Goal: Find specific page/section: Find specific page/section

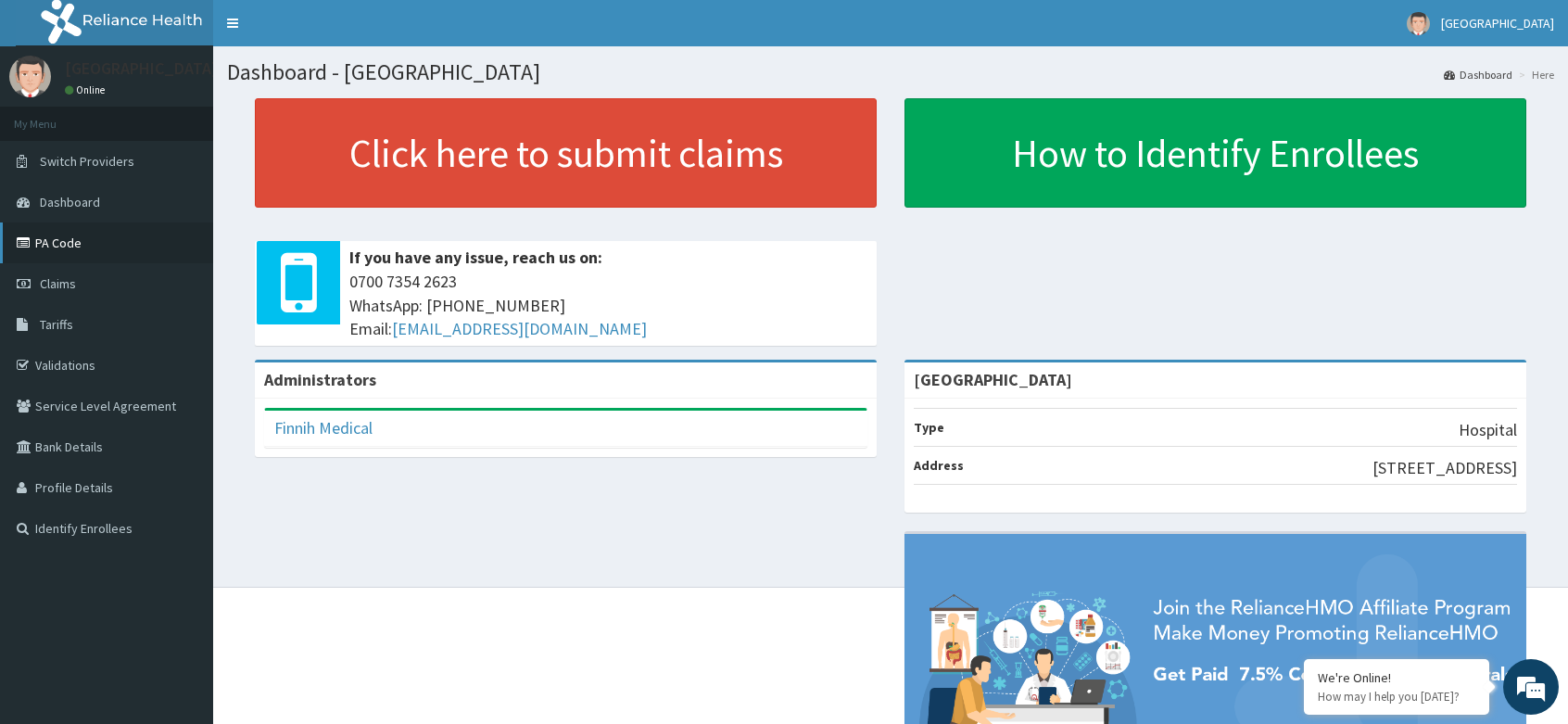
click at [73, 246] on link "PA Code" at bounding box center [106, 243] width 213 height 41
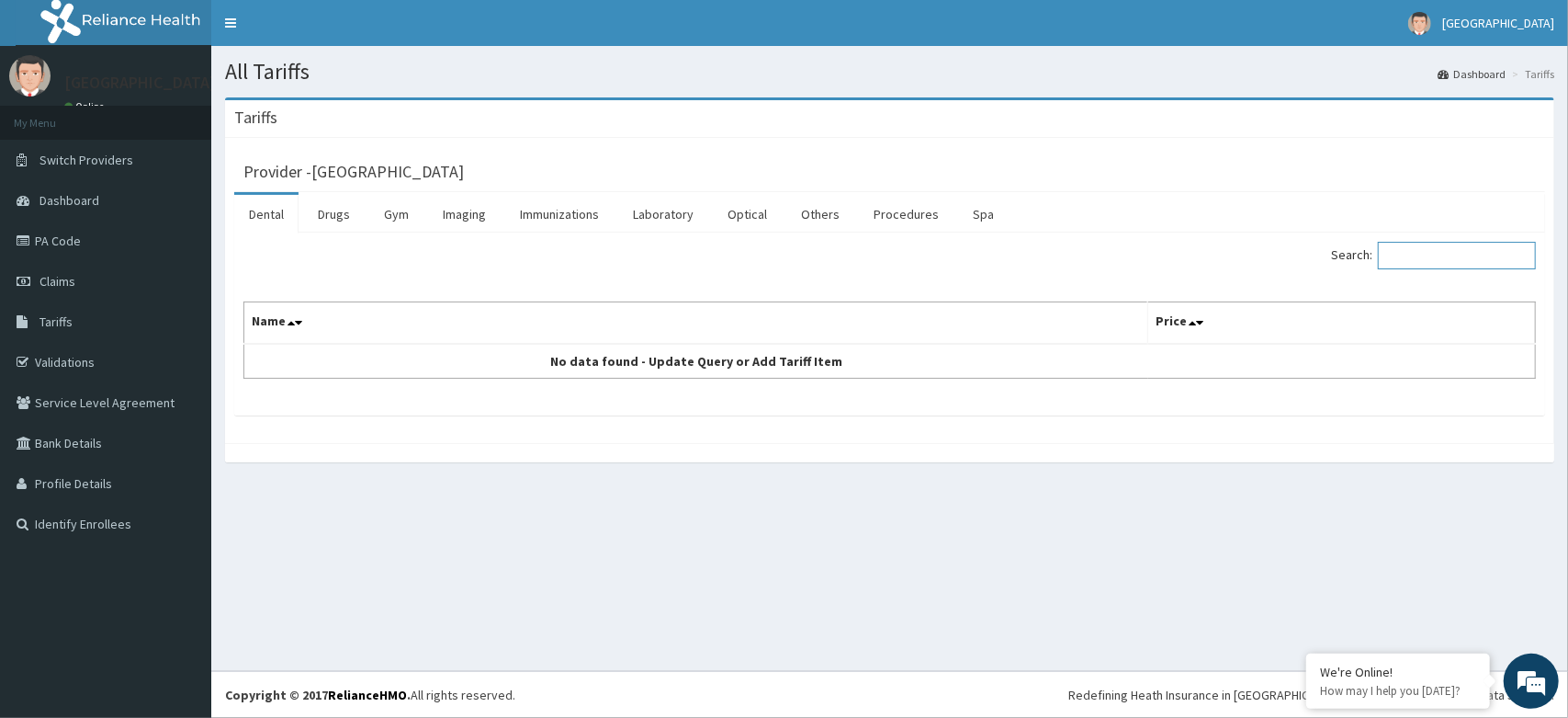
click at [1429, 255] on input "Search:" at bounding box center [1456, 255] width 158 height 28
click at [1417, 254] on input "Search:" at bounding box center [1456, 255] width 158 height 28
type input "PSA"
click at [676, 210] on link "Laboratory" at bounding box center [664, 213] width 90 height 38
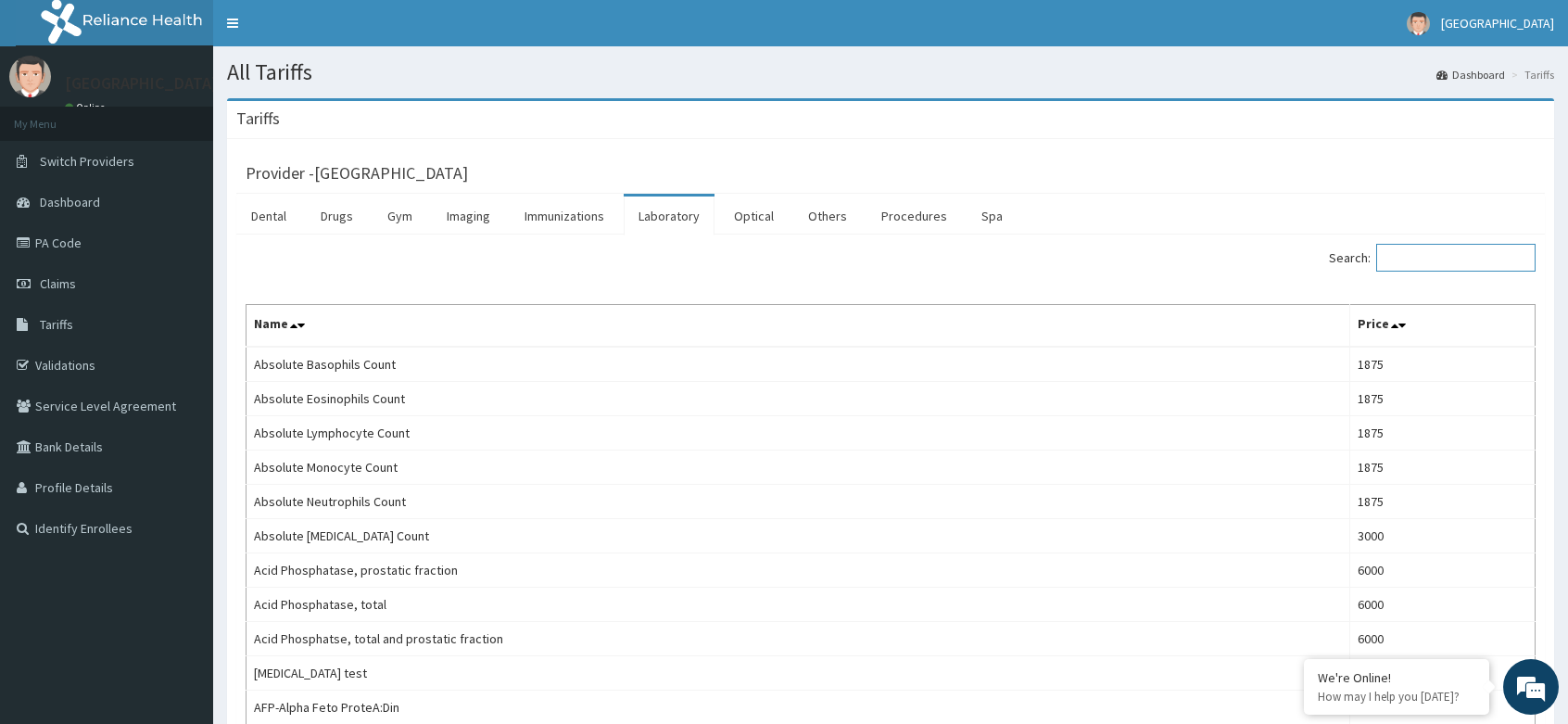
click at [1429, 254] on input "Search:" at bounding box center [1455, 258] width 159 height 28
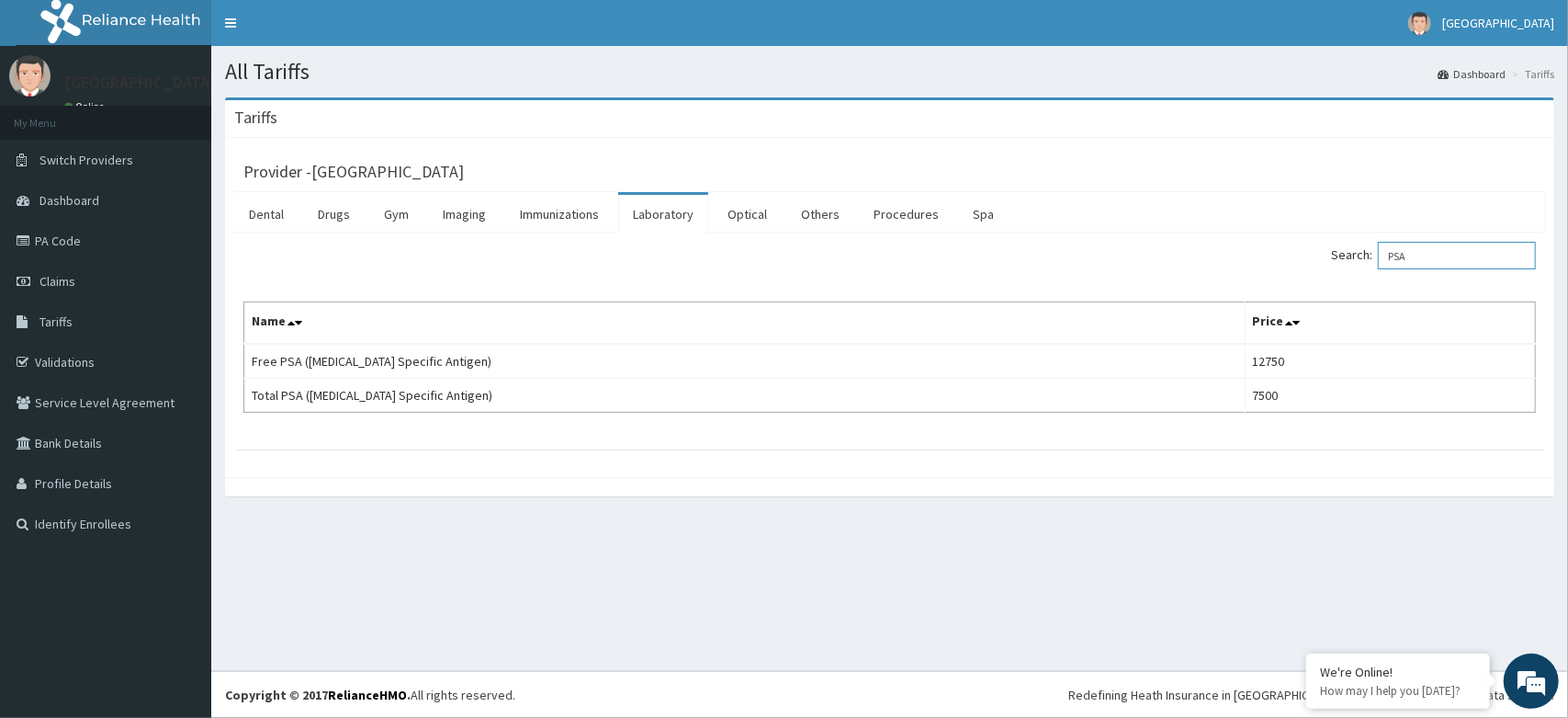
click at [1408, 256] on input "PSA" at bounding box center [1456, 255] width 158 height 28
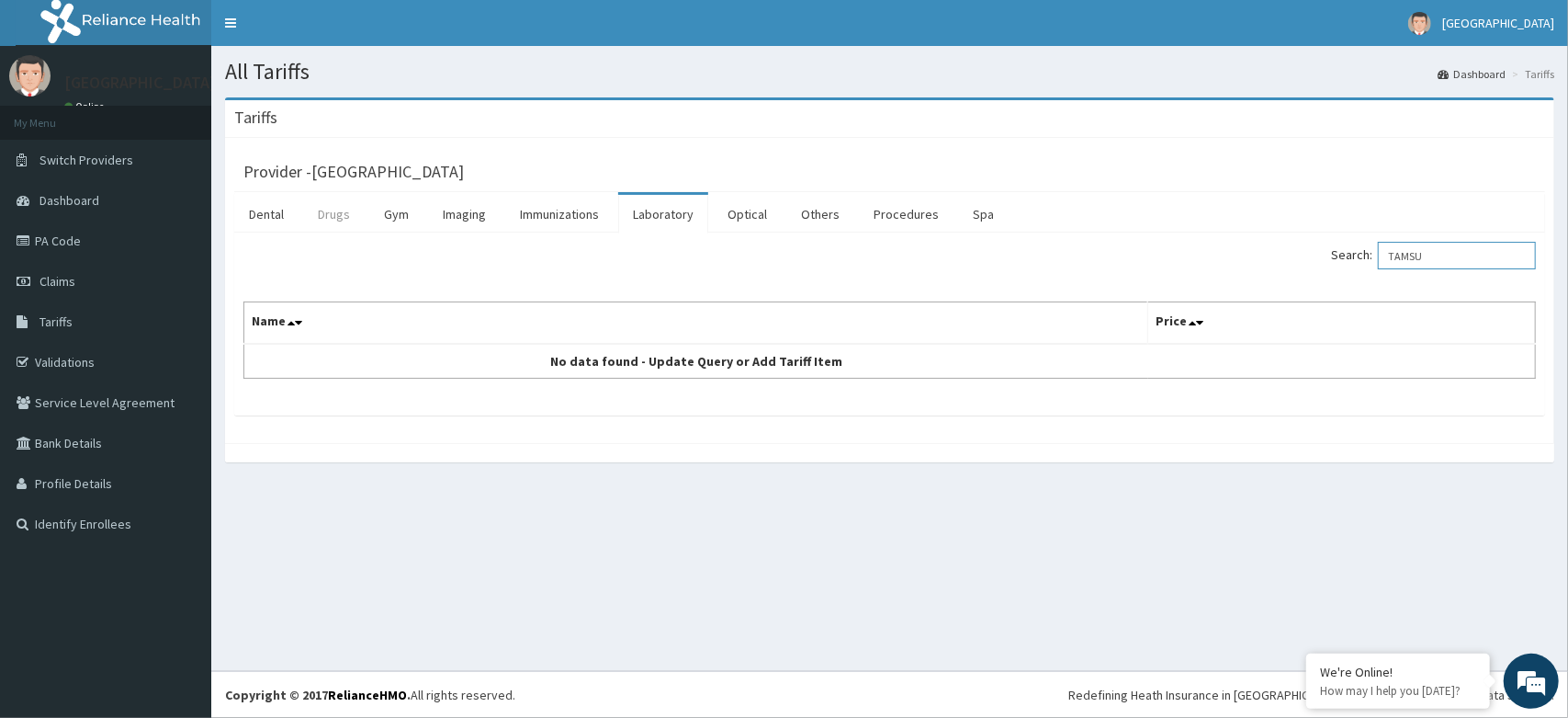
type input "TAMSU"
click at [348, 221] on link "Drugs" at bounding box center [334, 213] width 62 height 38
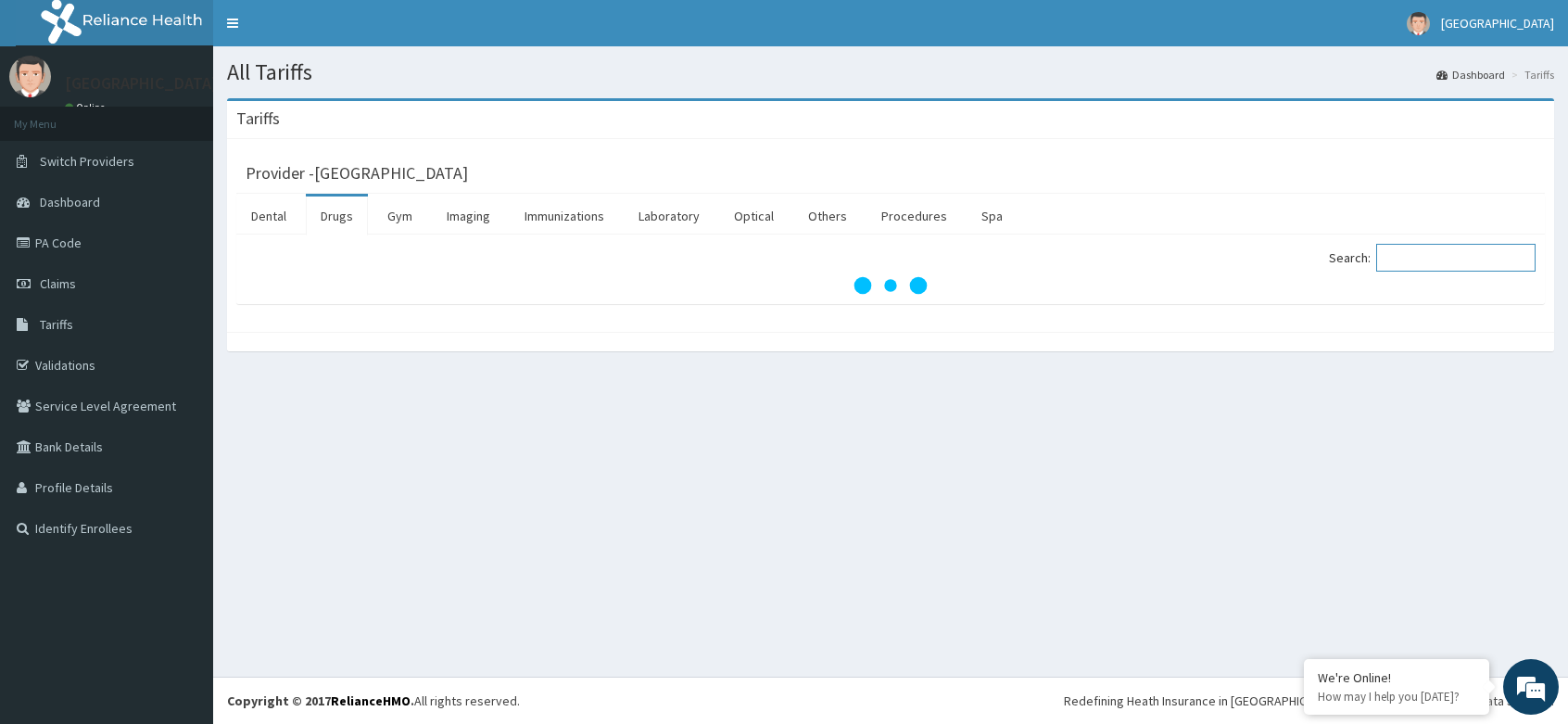
click at [1435, 262] on input "Search:" at bounding box center [1455, 258] width 159 height 28
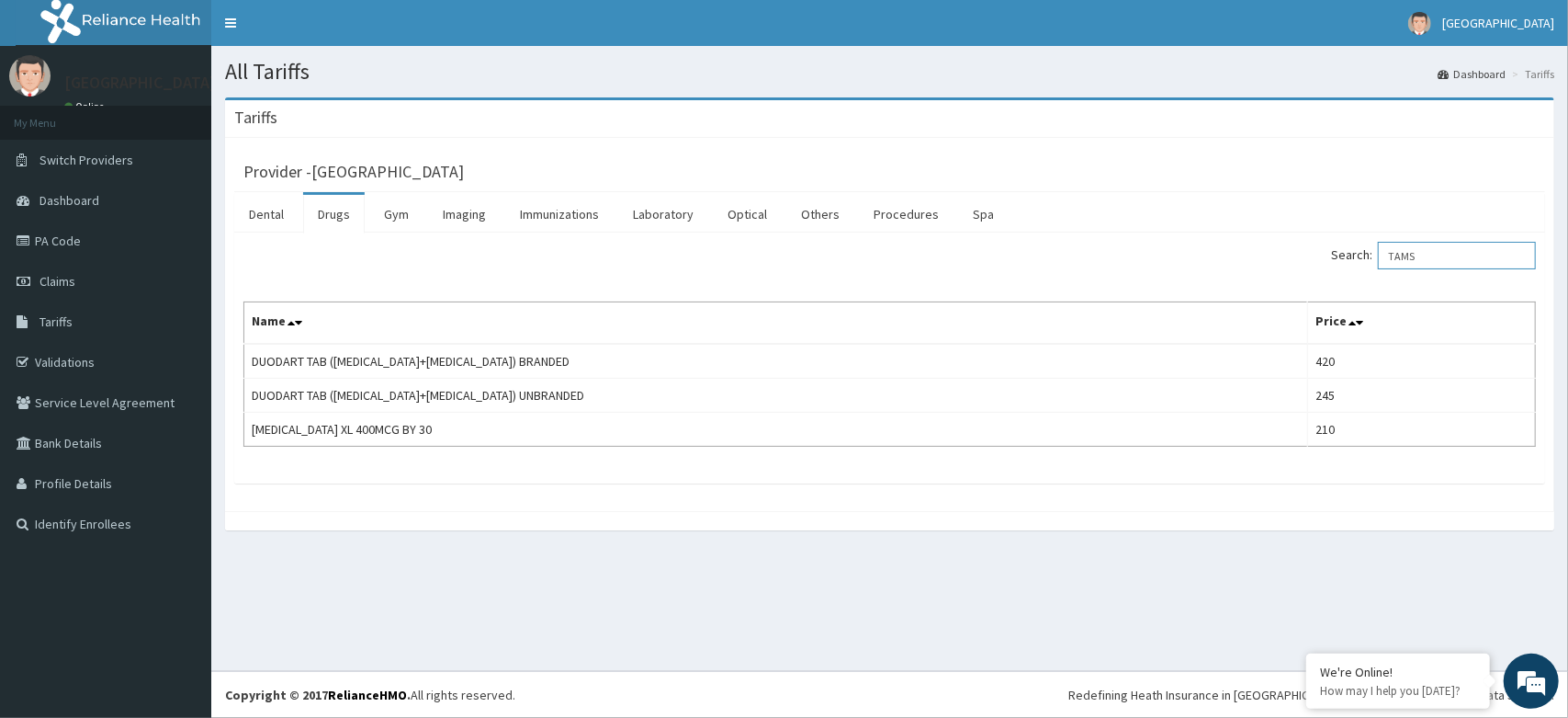
type input "TAMS"
click at [63, 235] on link "PA Code" at bounding box center [105, 241] width 211 height 40
